Goal: Find specific page/section: Find specific page/section

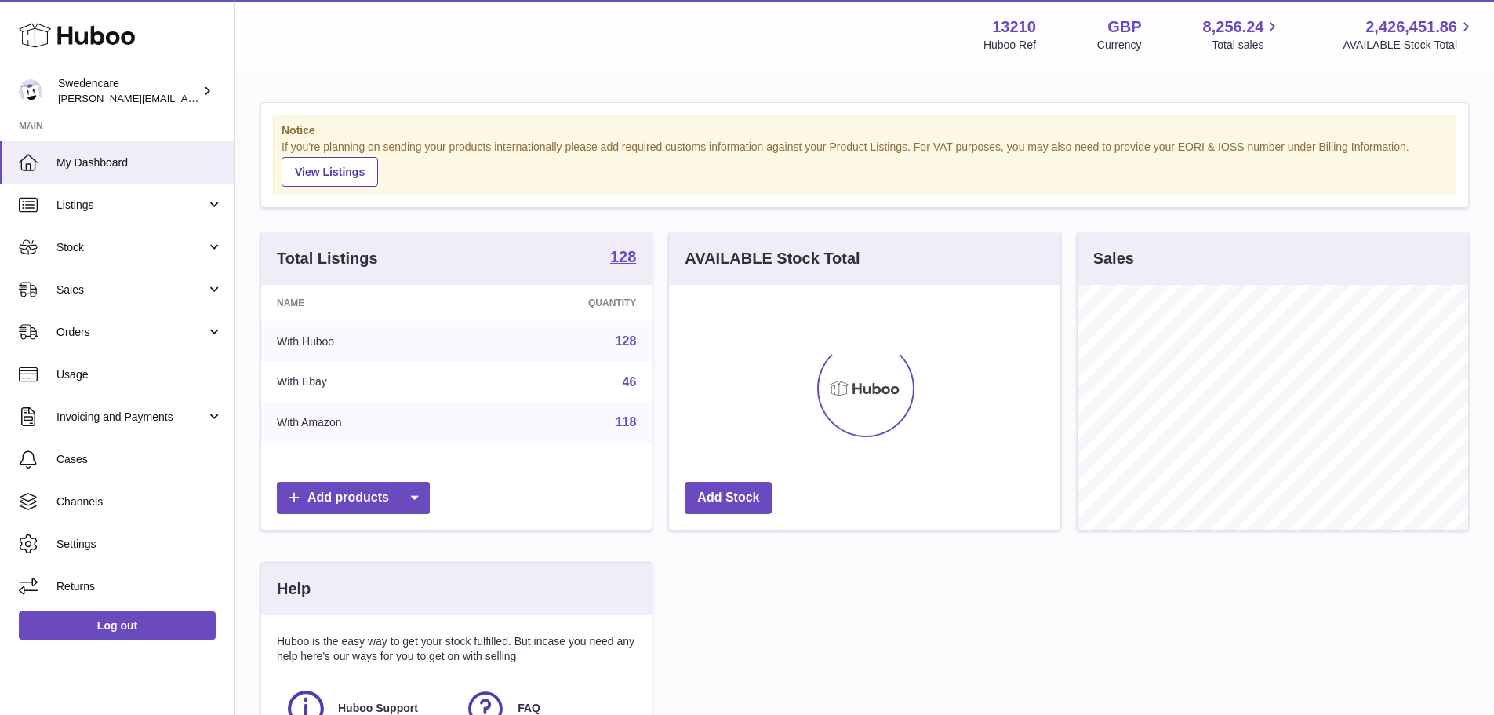
scroll to position [245, 391]
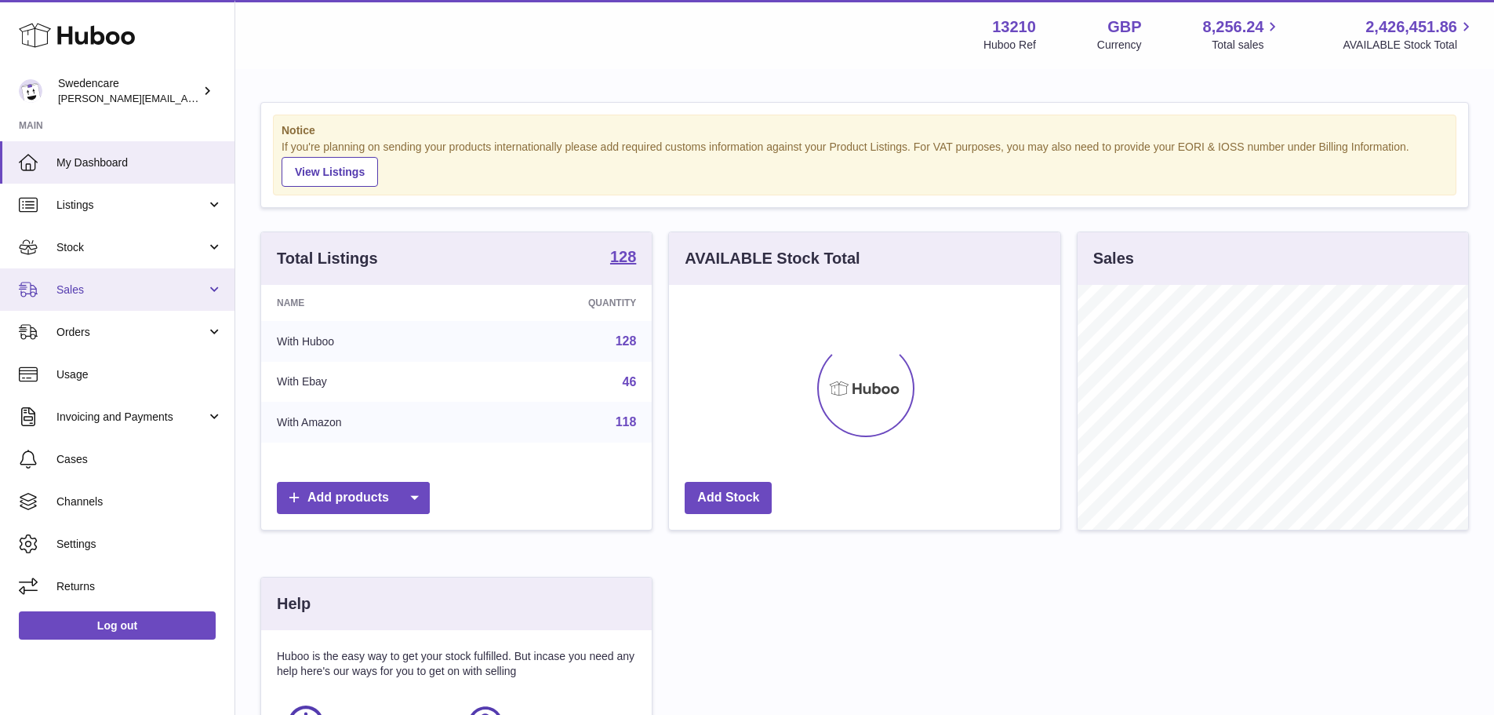
click at [98, 287] on span "Sales" at bounding box center [131, 289] width 150 height 15
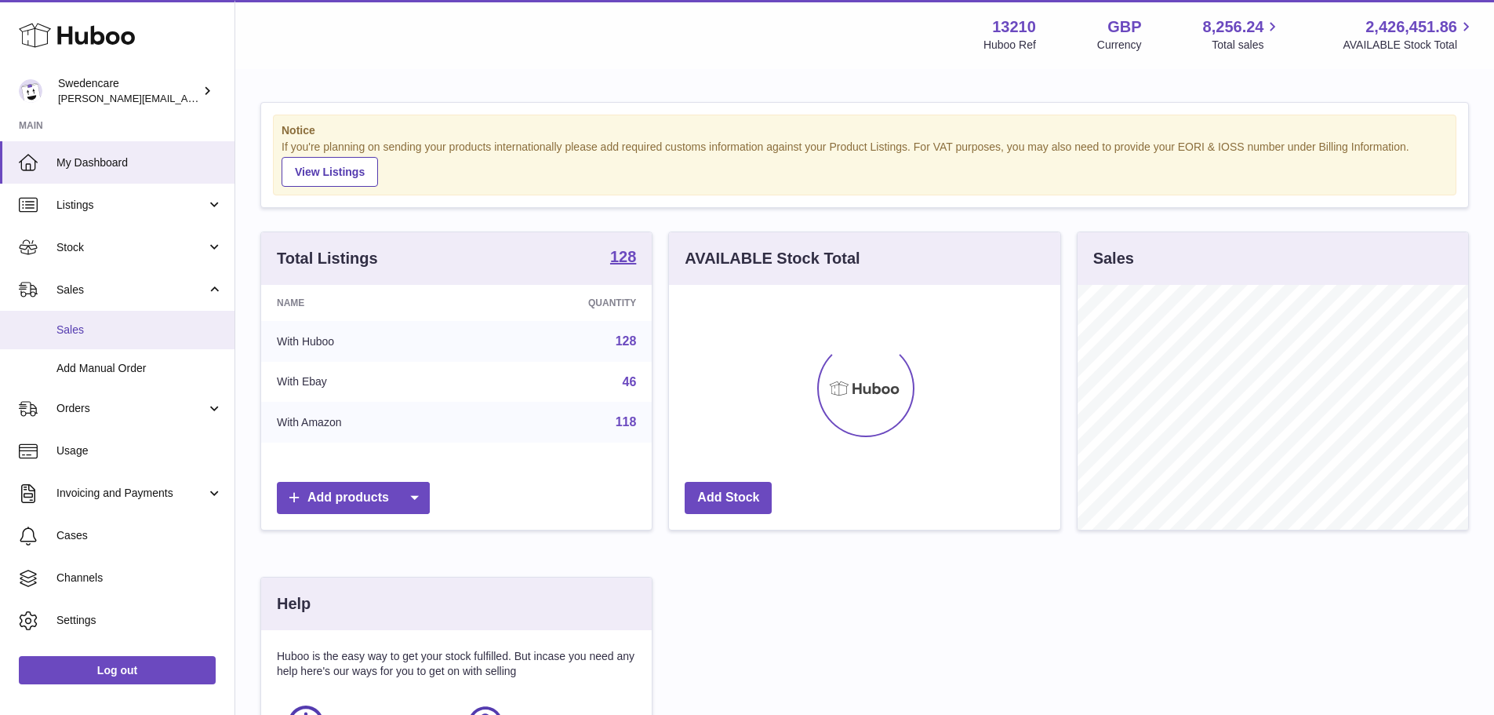
click at [95, 325] on span "Sales" at bounding box center [139, 329] width 166 height 15
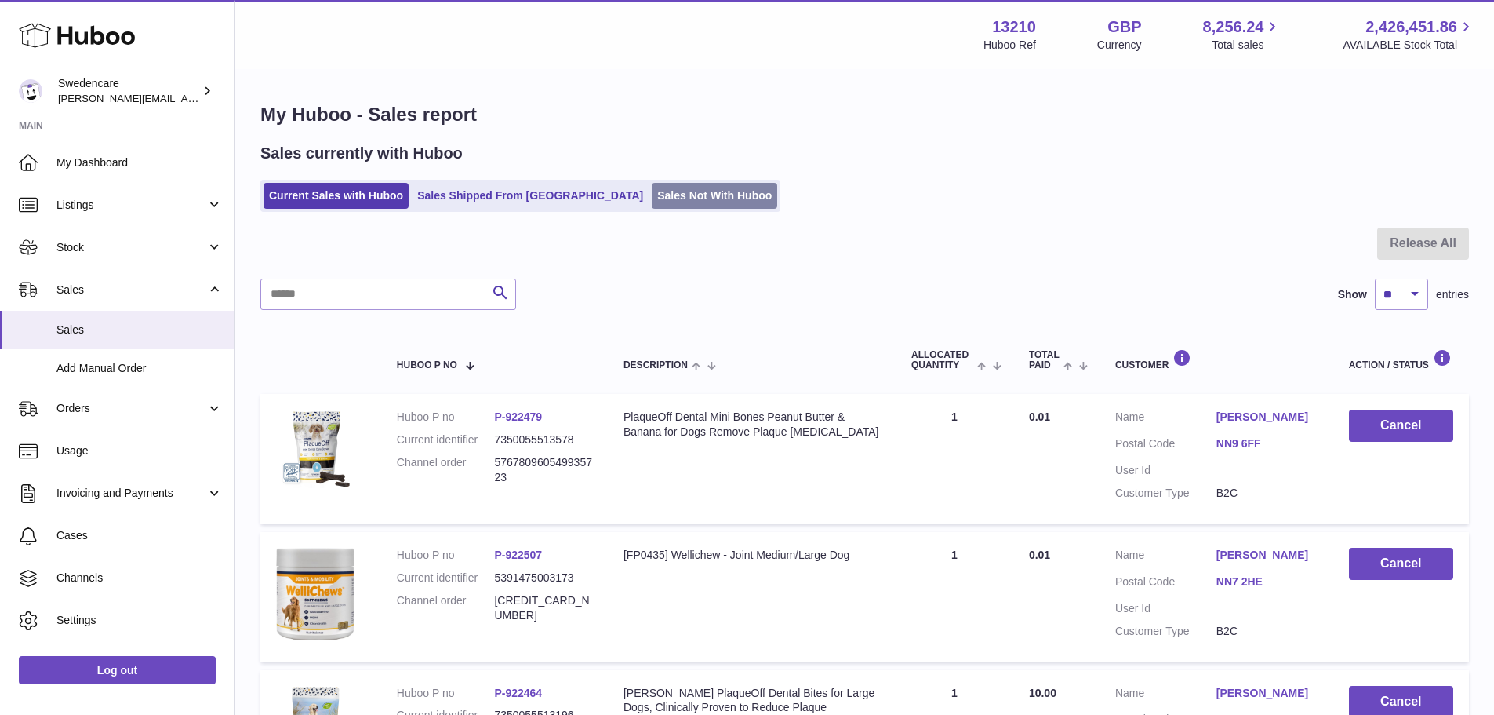
click at [652, 197] on link "Sales Not With Huboo" at bounding box center [714, 196] width 125 height 26
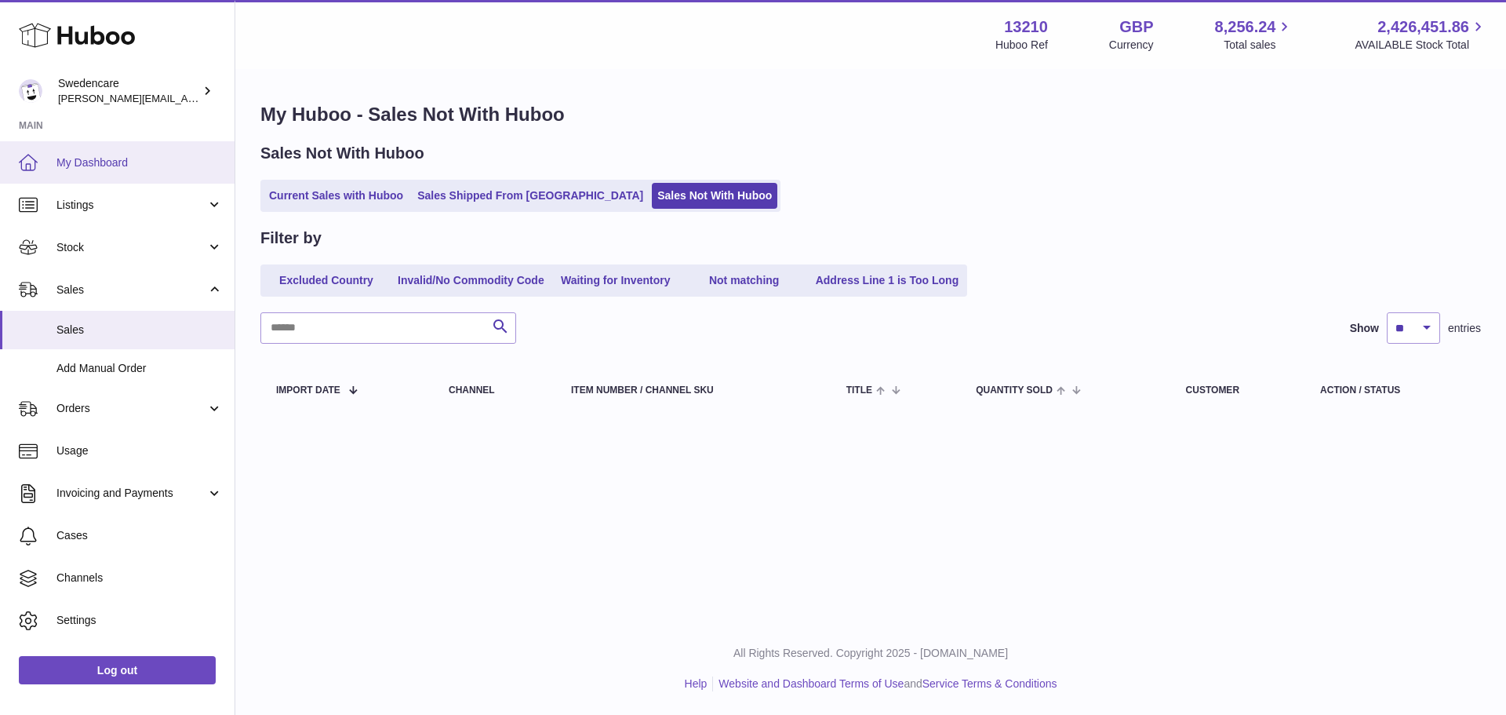
click at [88, 160] on span "My Dashboard" at bounding box center [139, 162] width 166 height 15
